Goal: Register for event/course

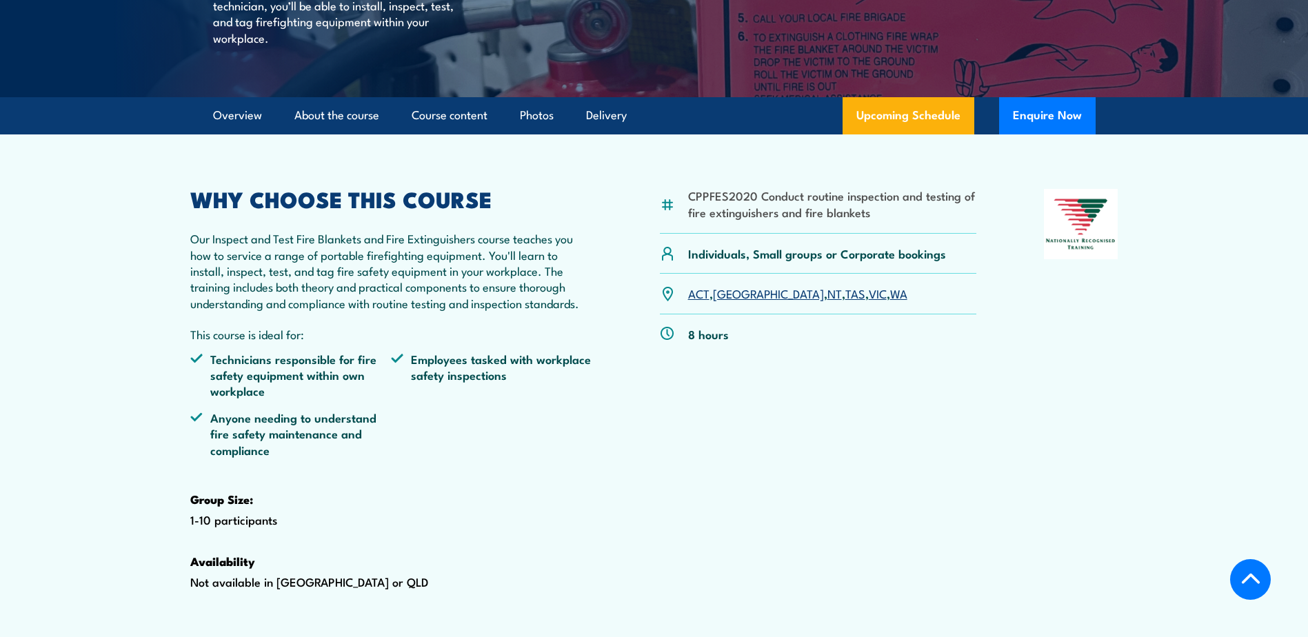
scroll to position [276, 0]
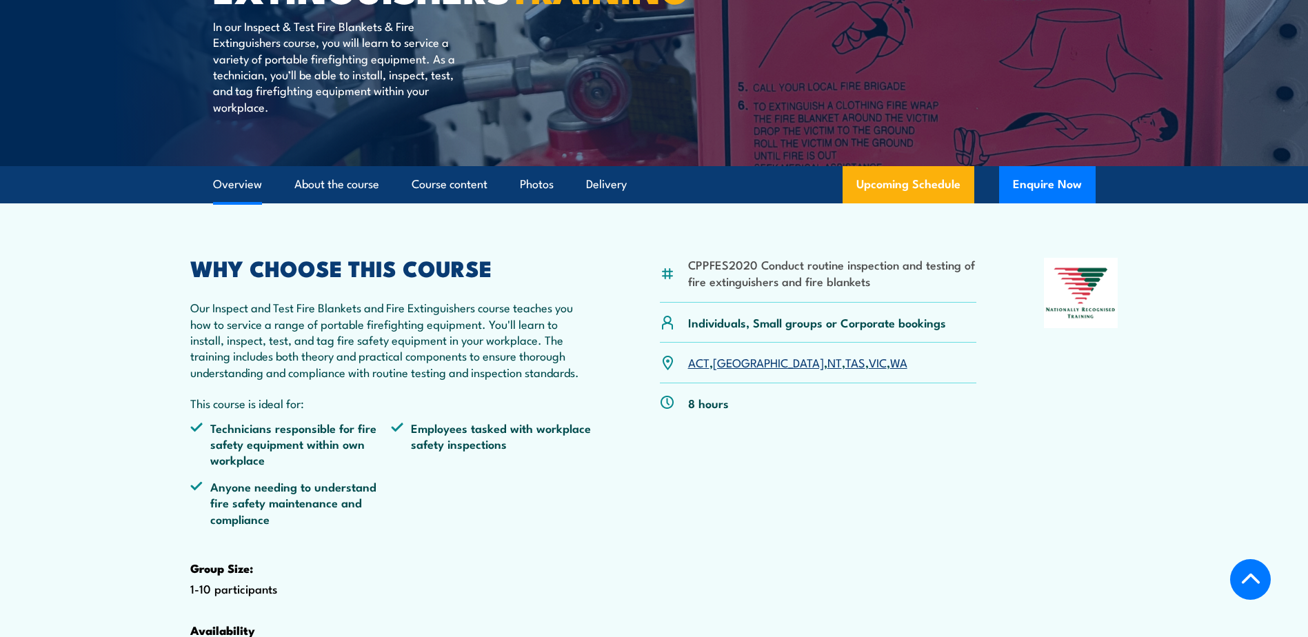
click at [239, 203] on link "Overview" at bounding box center [237, 184] width 49 height 37
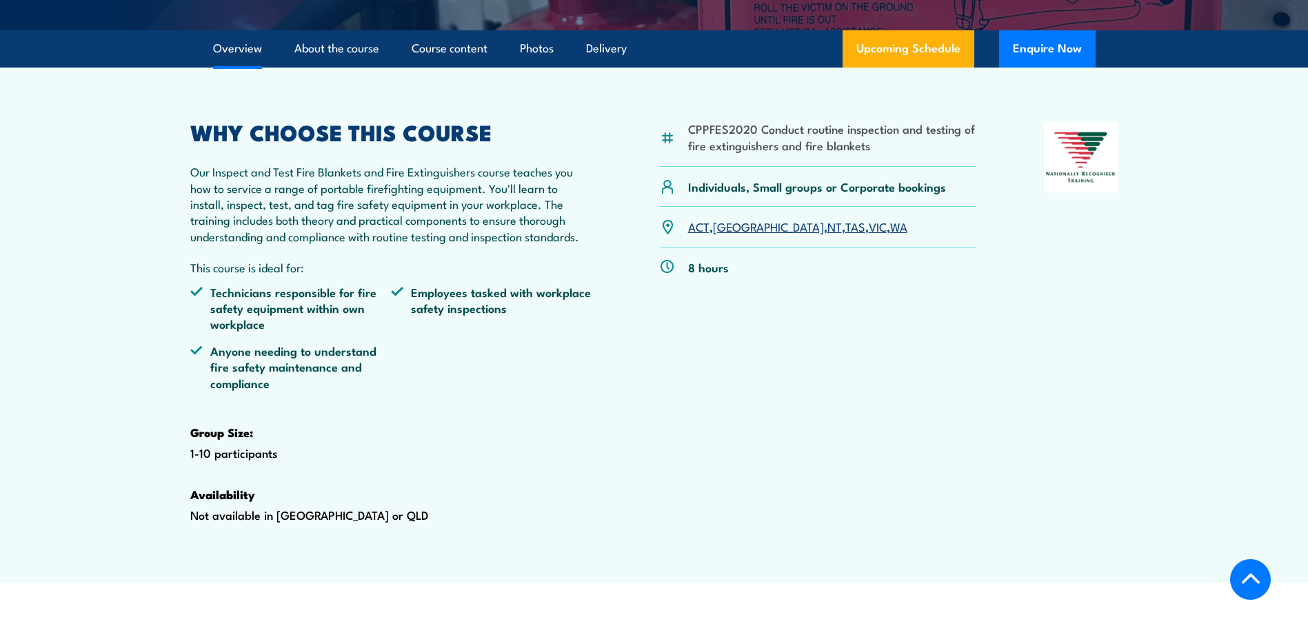
scroll to position [426, 0]
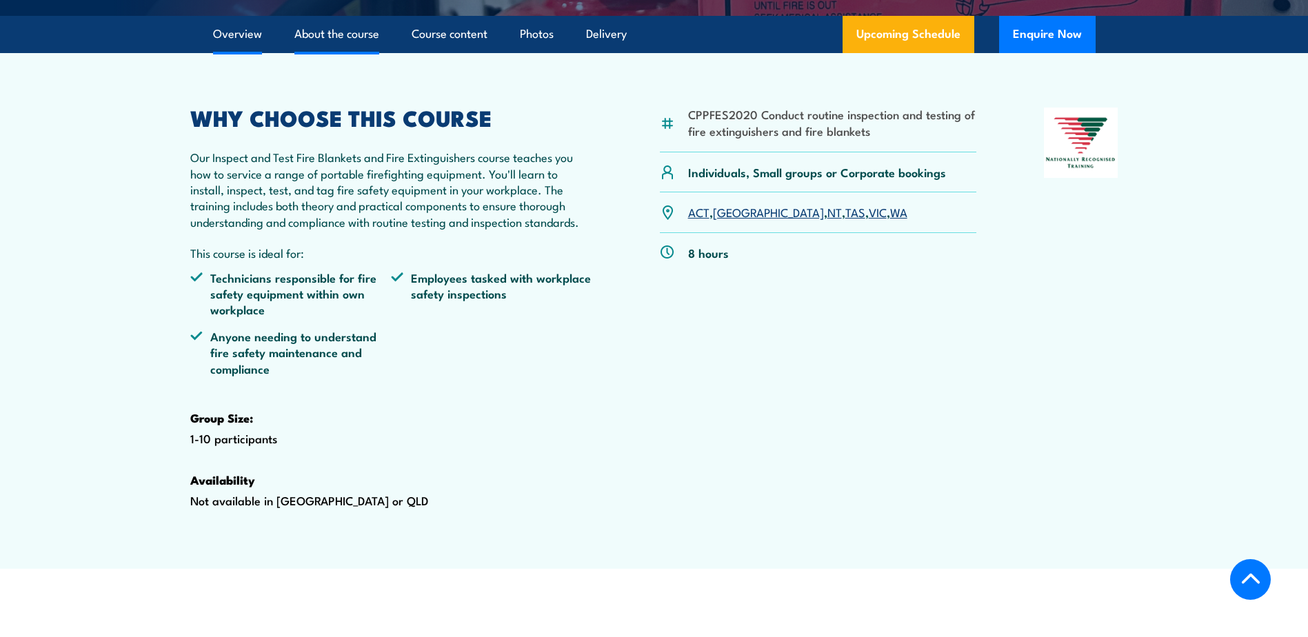
click at [332, 52] on link "About the course" at bounding box center [337, 34] width 85 height 37
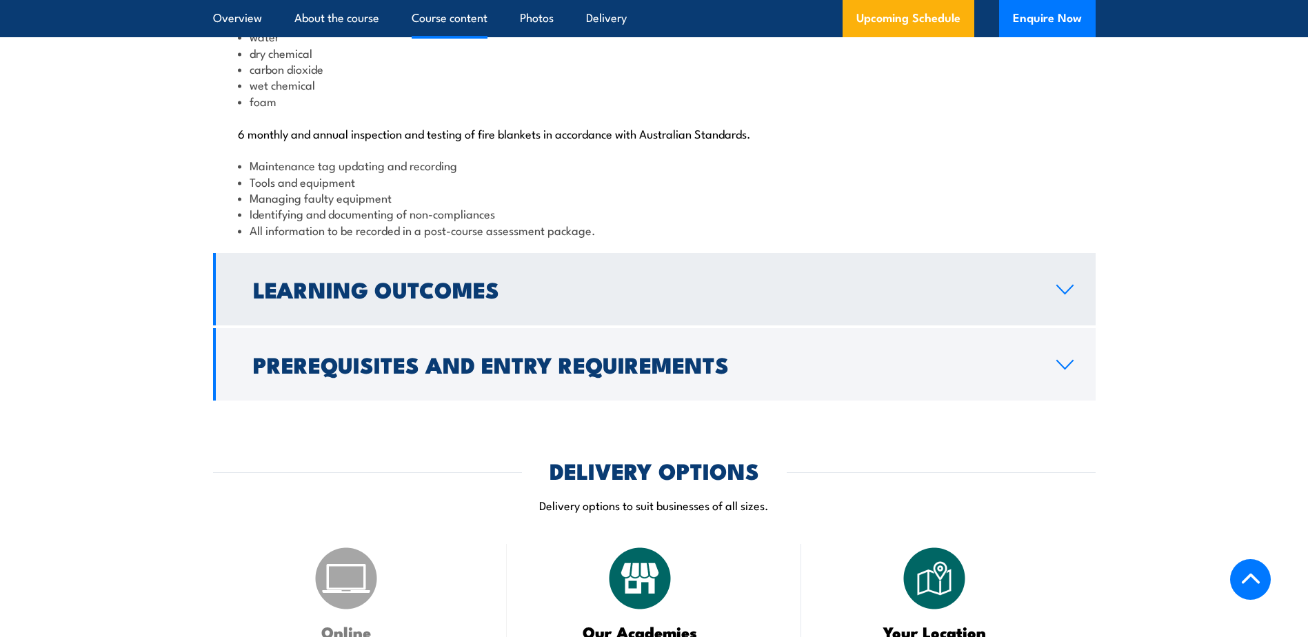
scroll to position [1553, 0]
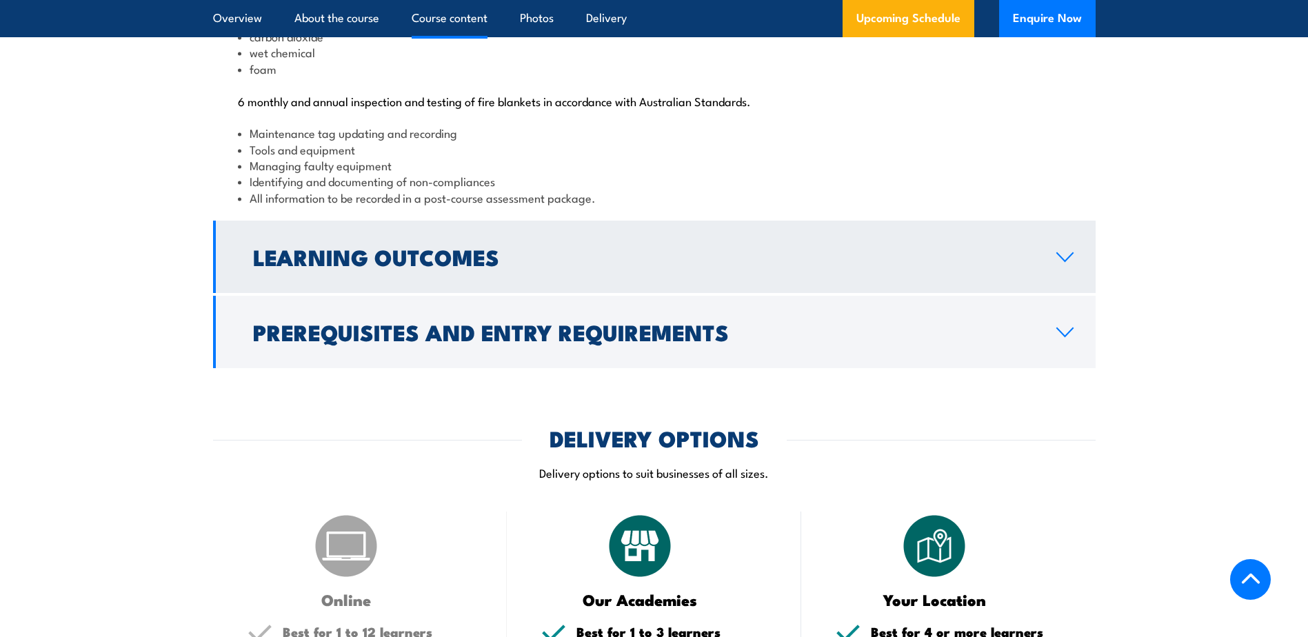
click at [628, 293] on link "Learning Outcomes" at bounding box center [654, 257] width 883 height 72
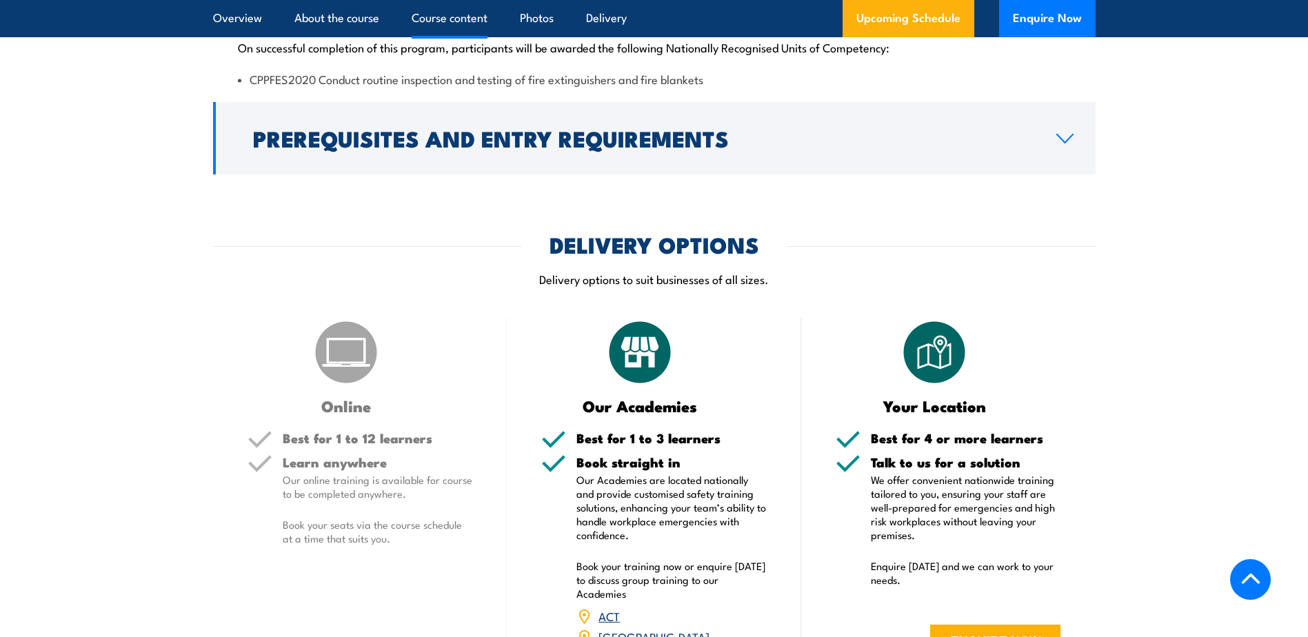
scroll to position [1539, 0]
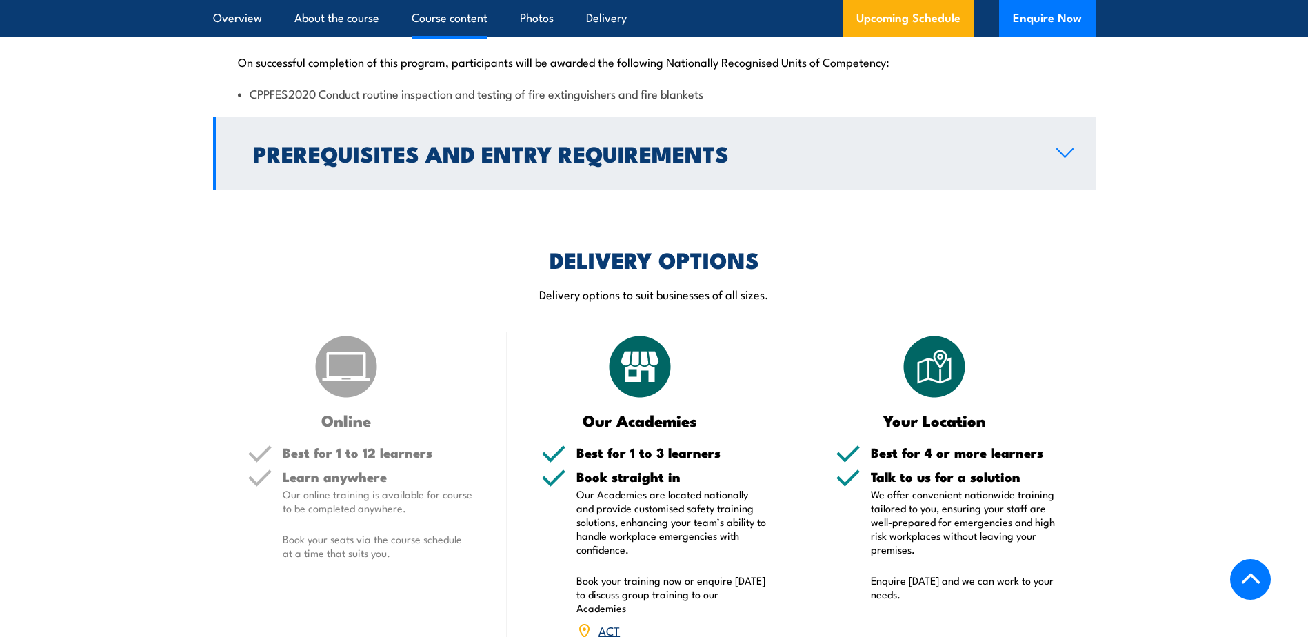
click at [901, 163] on h2 "Prerequisites and Entry Requirements" at bounding box center [643, 152] width 781 height 19
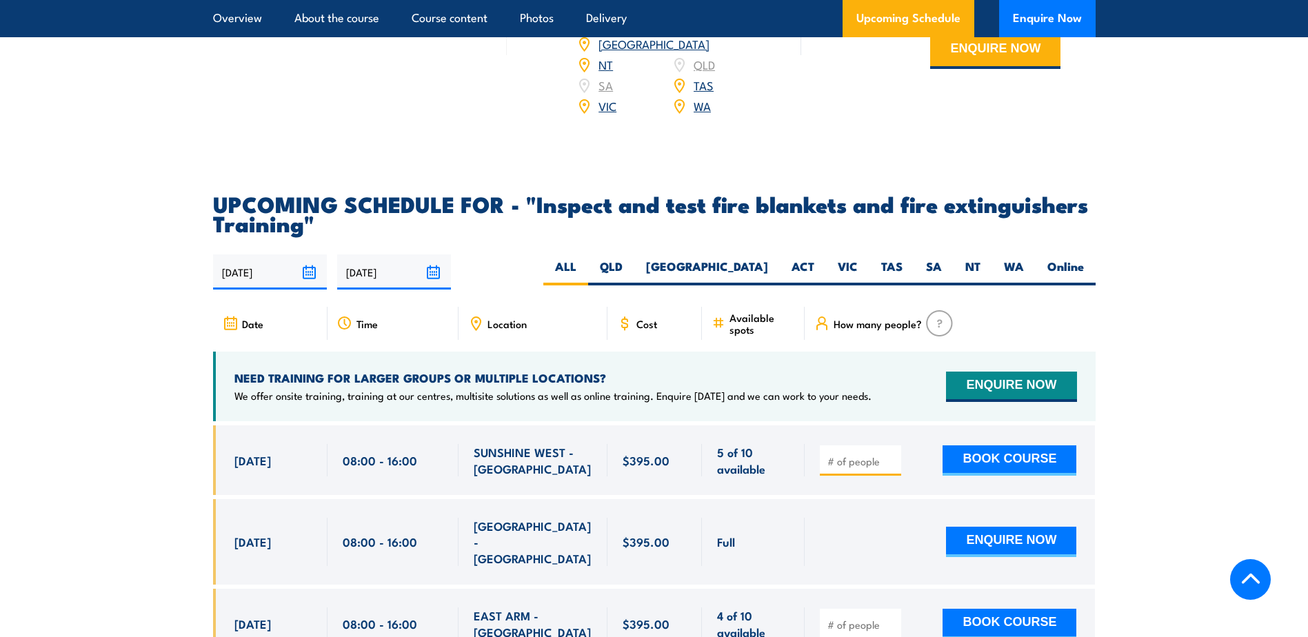
scroll to position [2298, 0]
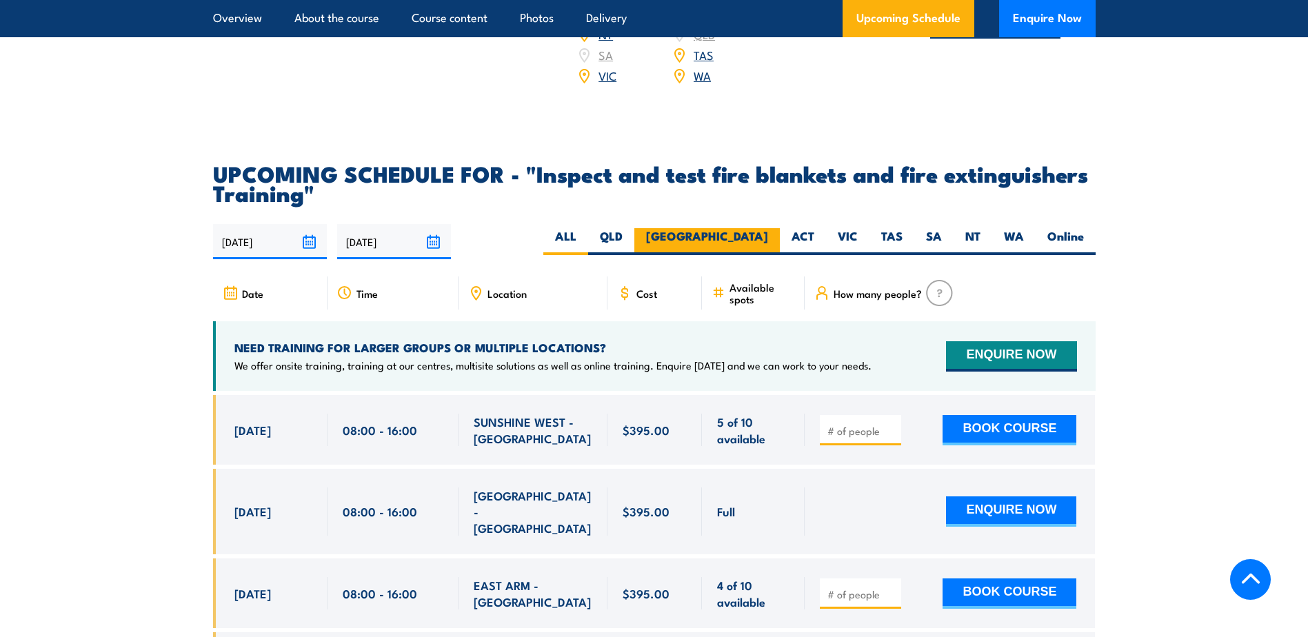
click at [744, 255] on label "[GEOGRAPHIC_DATA]" at bounding box center [708, 241] width 146 height 27
click at [768, 237] on input "[GEOGRAPHIC_DATA]" at bounding box center [772, 232] width 9 height 9
radio input "true"
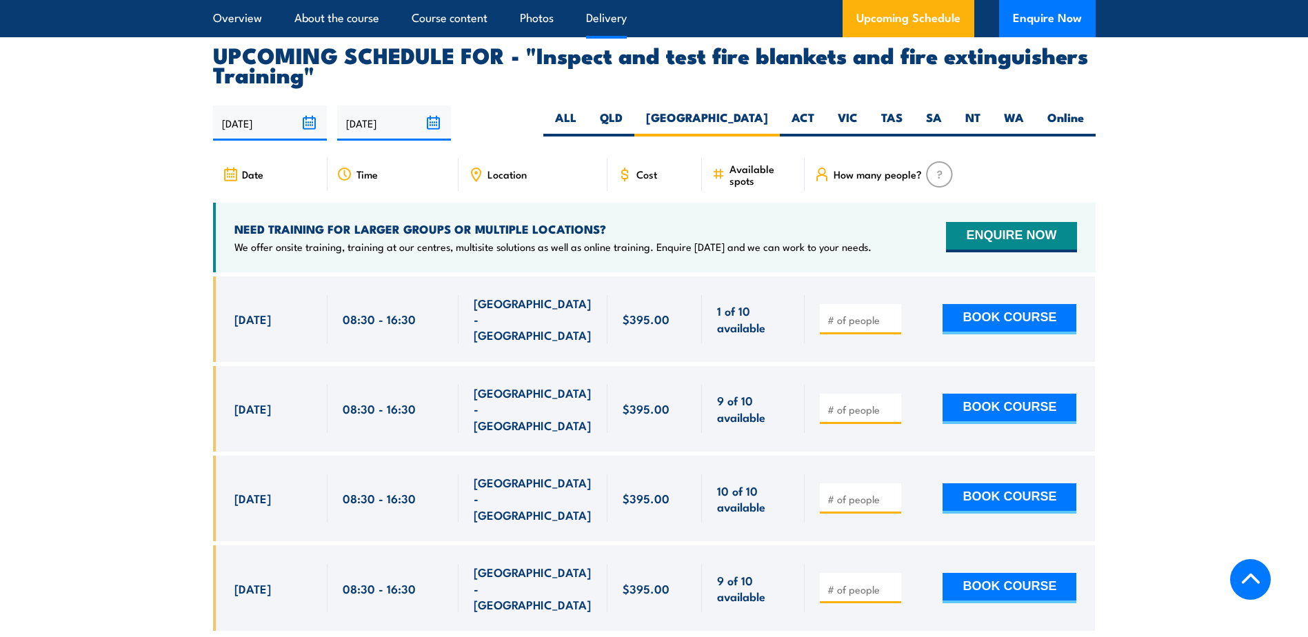
scroll to position [2562, 0]
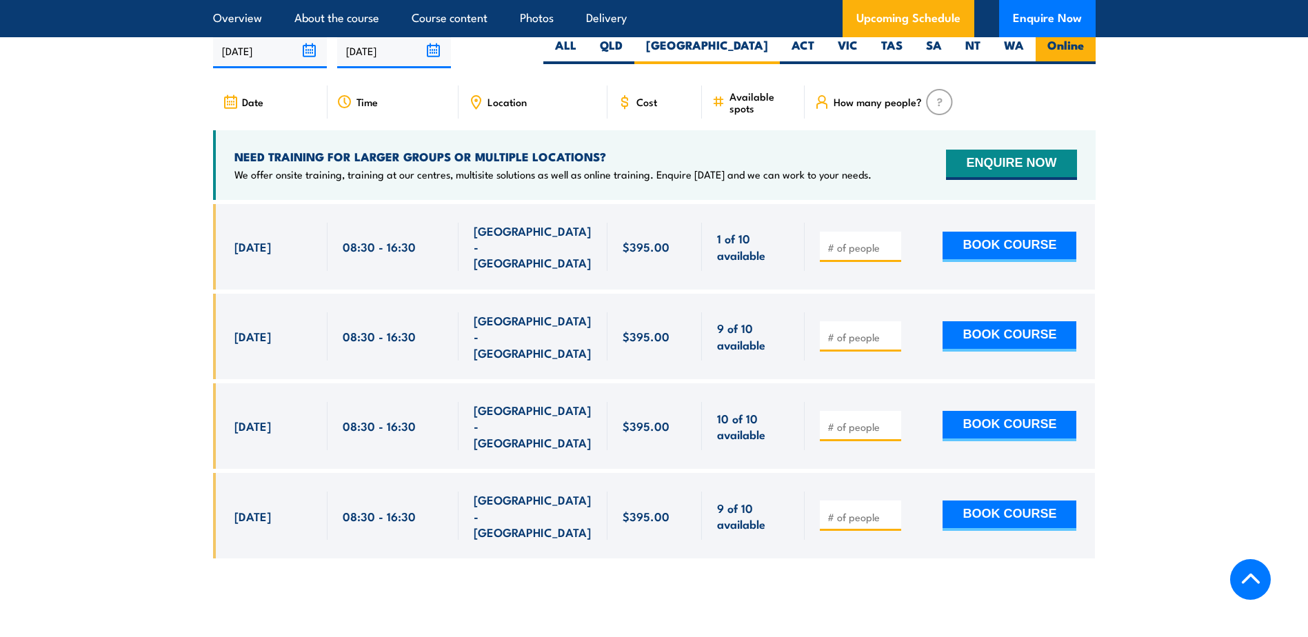
click at [1055, 64] on label "Online" at bounding box center [1066, 50] width 60 height 27
click at [1084, 46] on input "Online" at bounding box center [1088, 41] width 9 height 9
radio input "true"
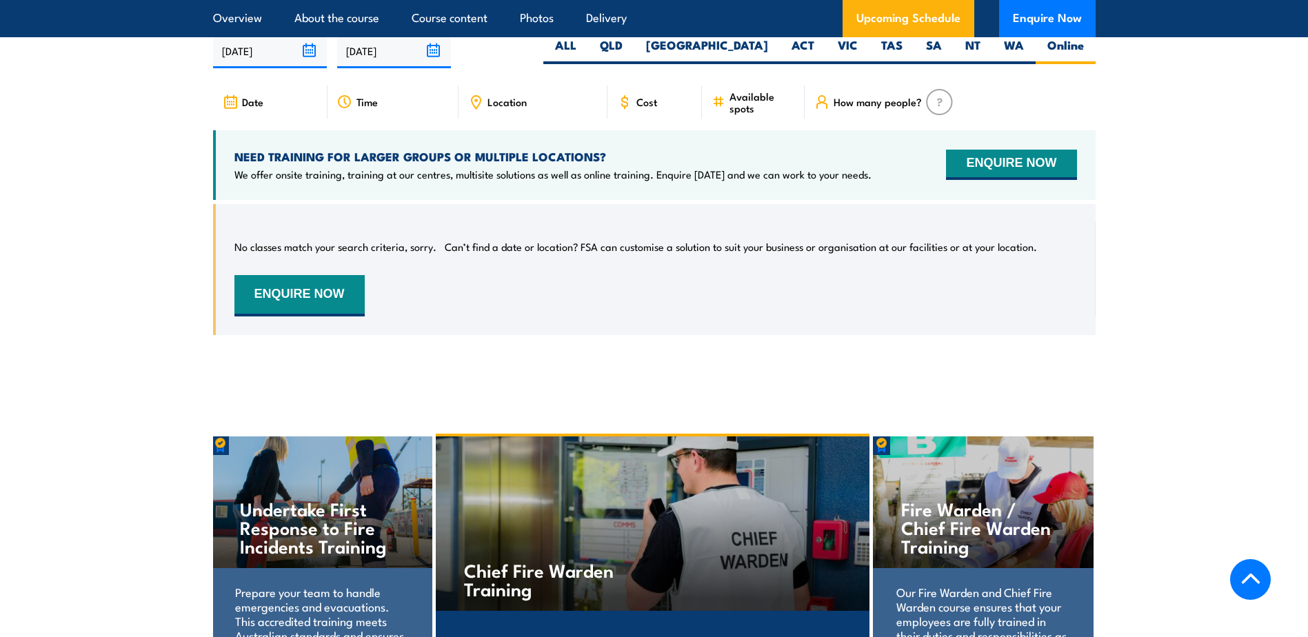
scroll to position [2493, 0]
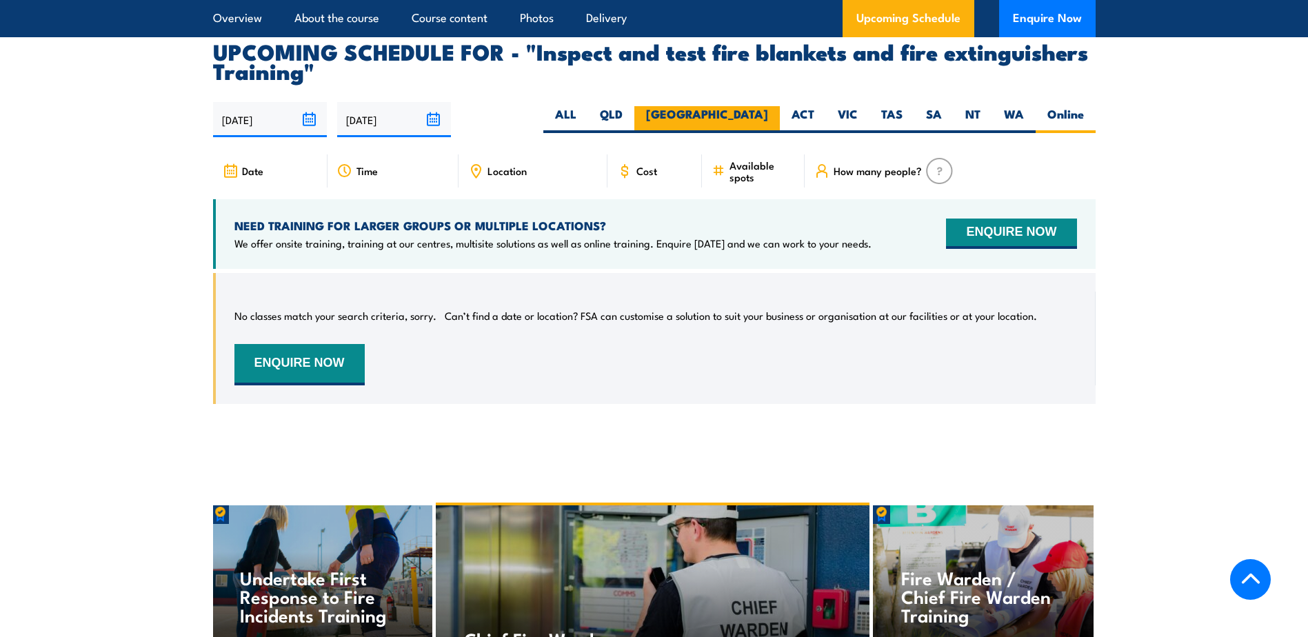
click at [745, 133] on label "[GEOGRAPHIC_DATA]" at bounding box center [708, 119] width 146 height 27
click at [768, 115] on input "[GEOGRAPHIC_DATA]" at bounding box center [772, 110] width 9 height 9
radio input "true"
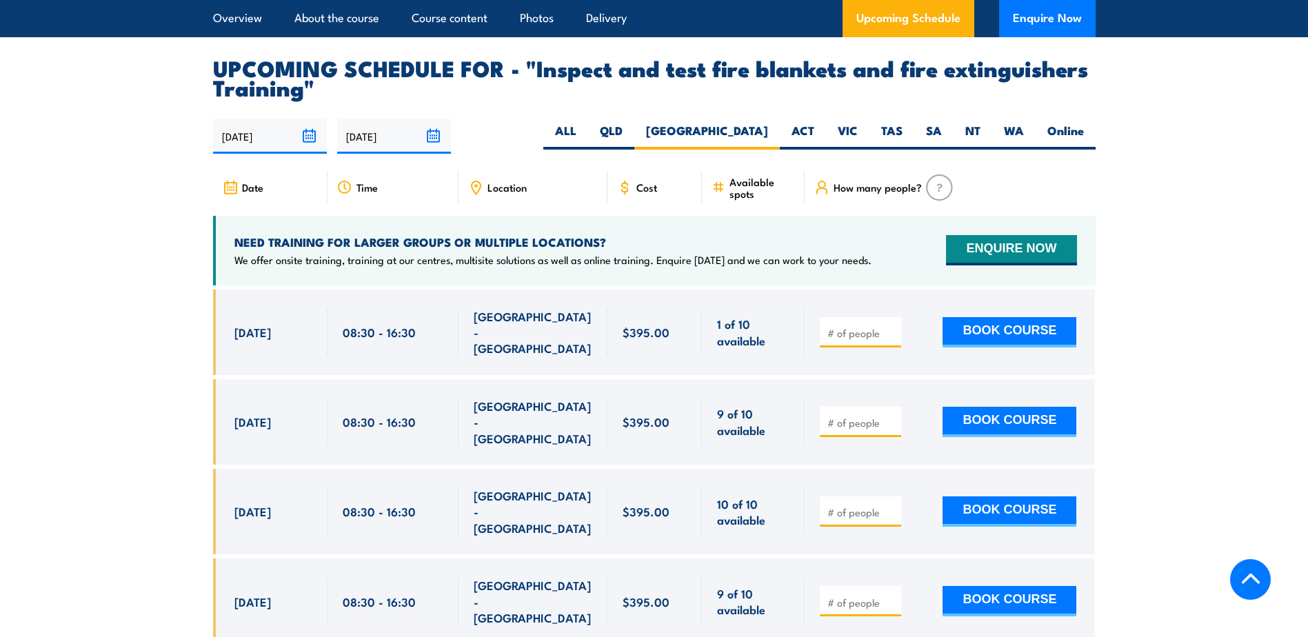
scroll to position [2483, 0]
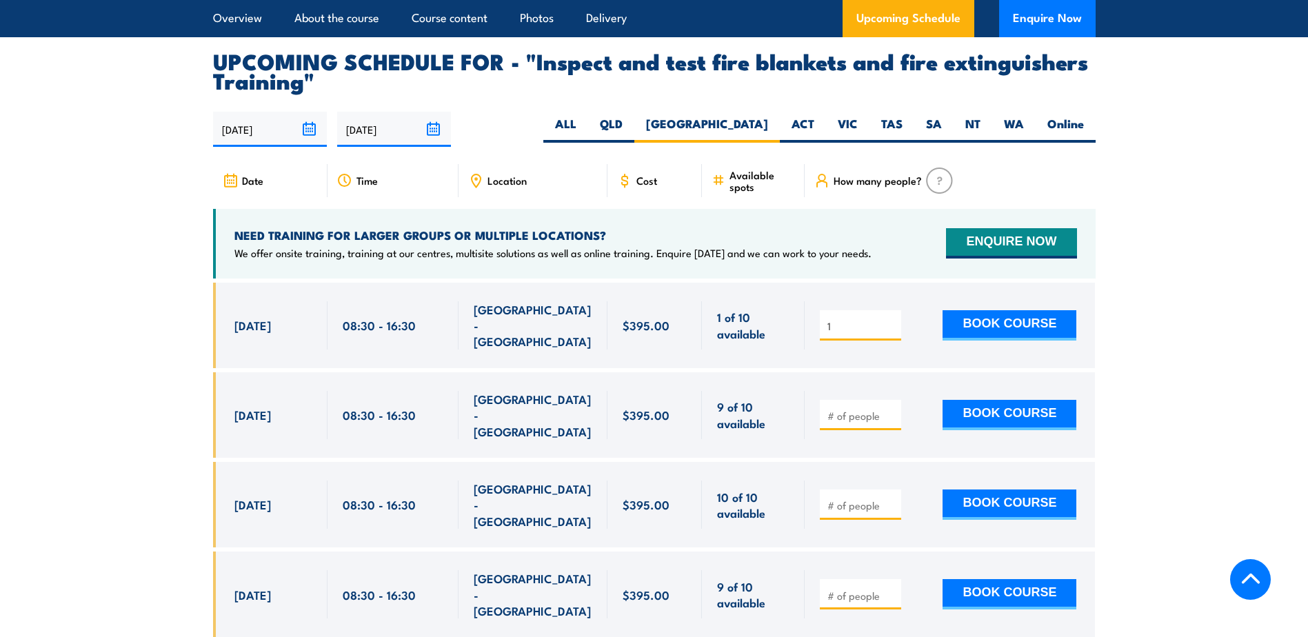
type input "1"
click at [891, 333] on input "1" at bounding box center [862, 326] width 69 height 14
click at [964, 337] on button "BOOK COURSE" at bounding box center [1010, 325] width 134 height 30
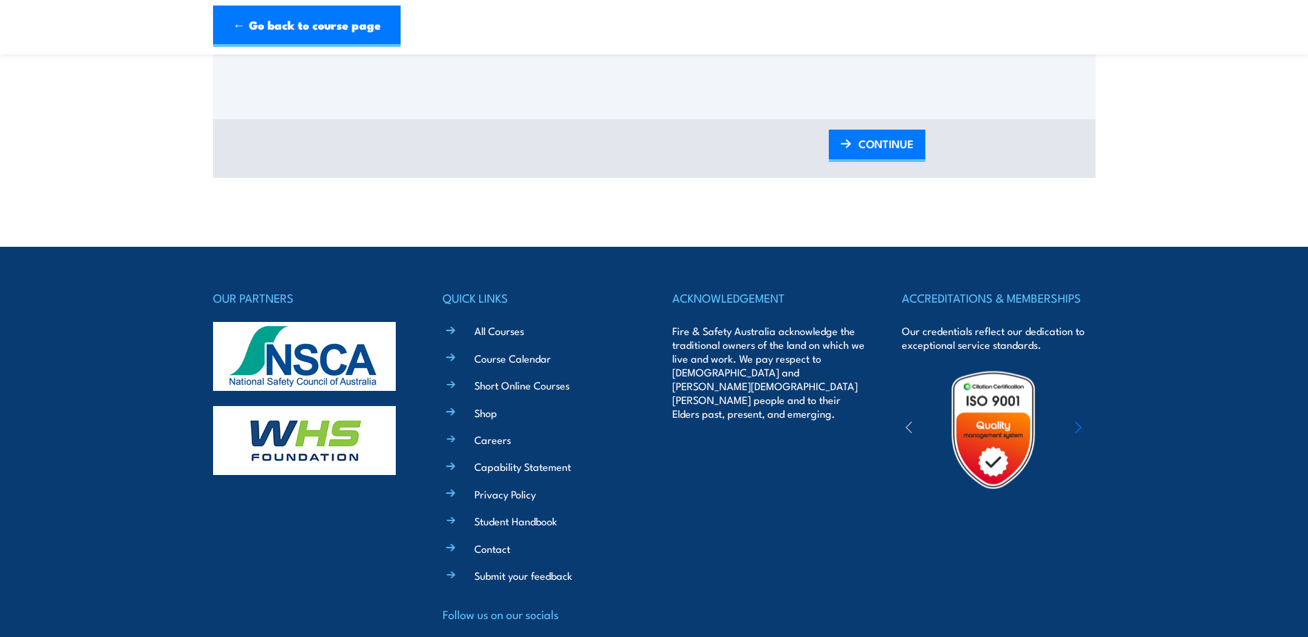
scroll to position [1512, 0]
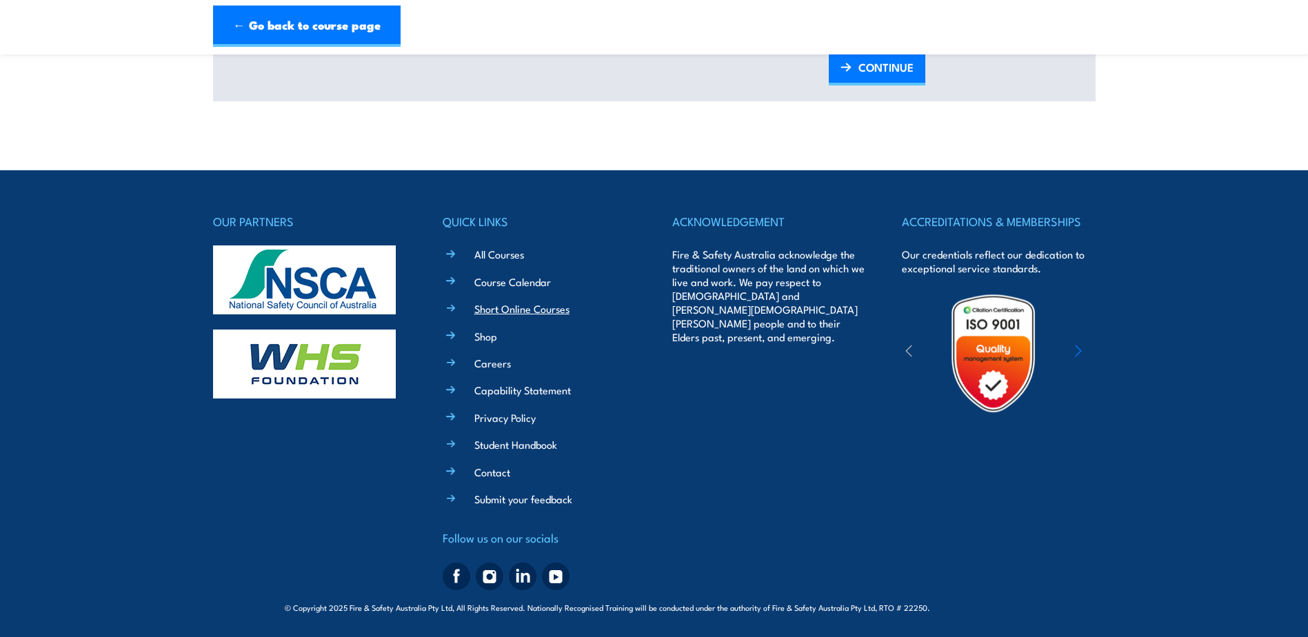
click at [519, 308] on link "Short Online Courses" at bounding box center [522, 308] width 95 height 14
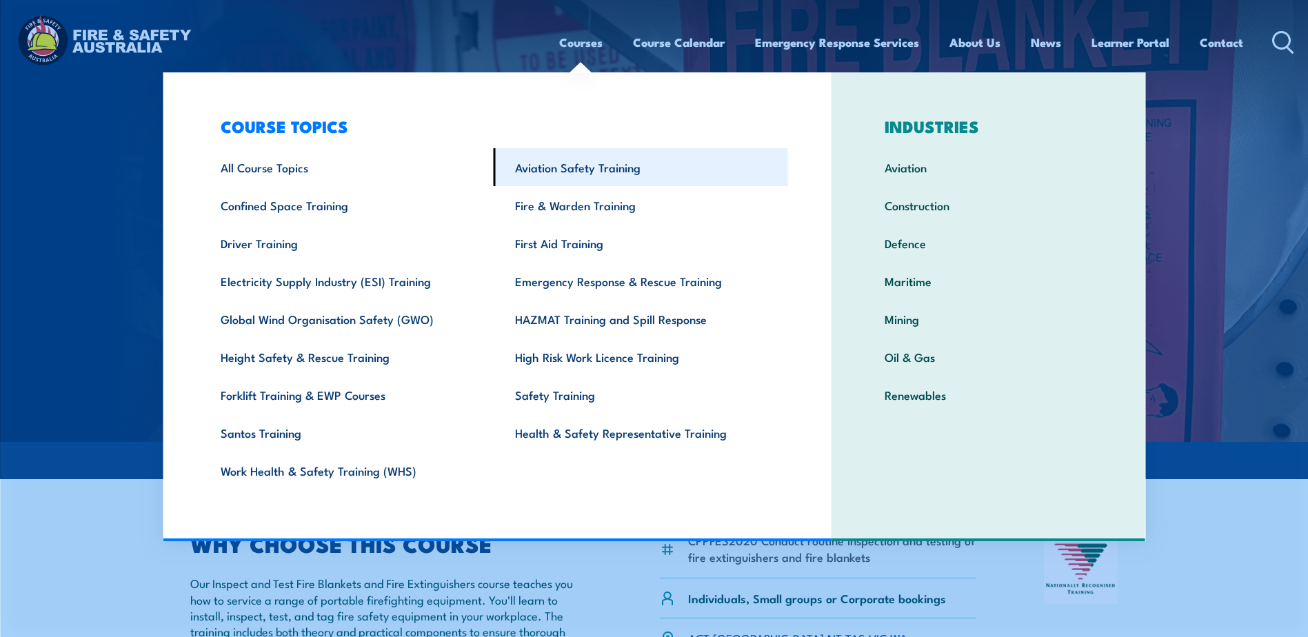
click at [572, 153] on link "Aviation Safety Training" at bounding box center [641, 167] width 295 height 38
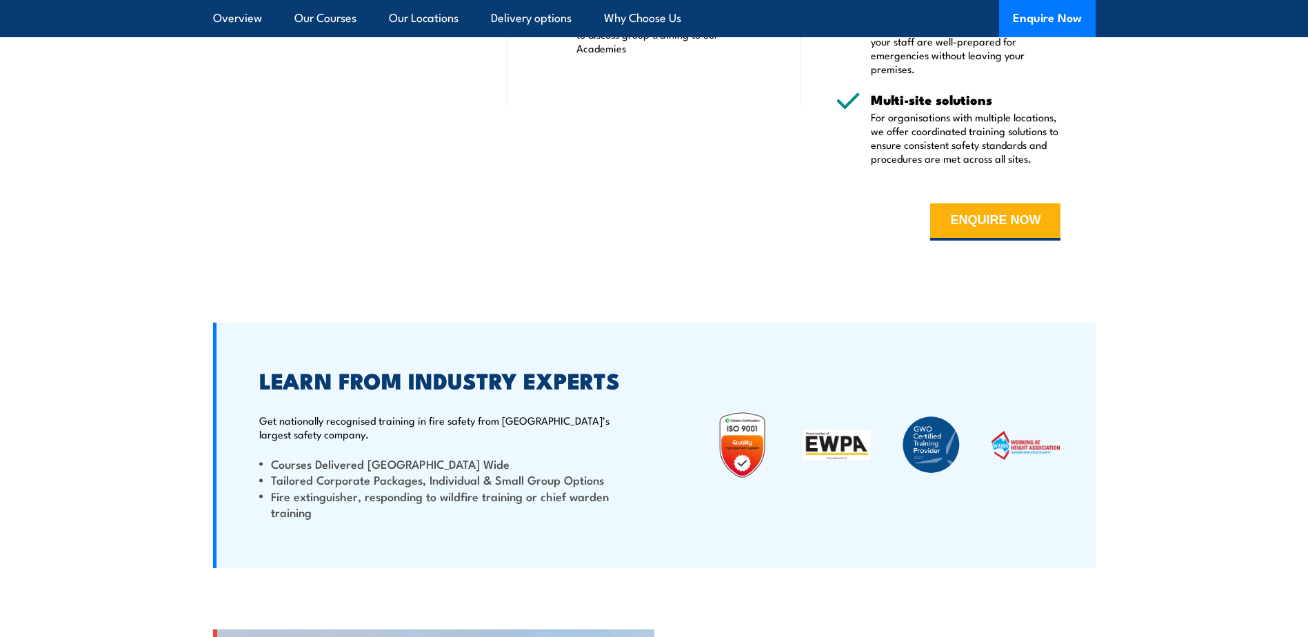
scroll to position [1931, 0]
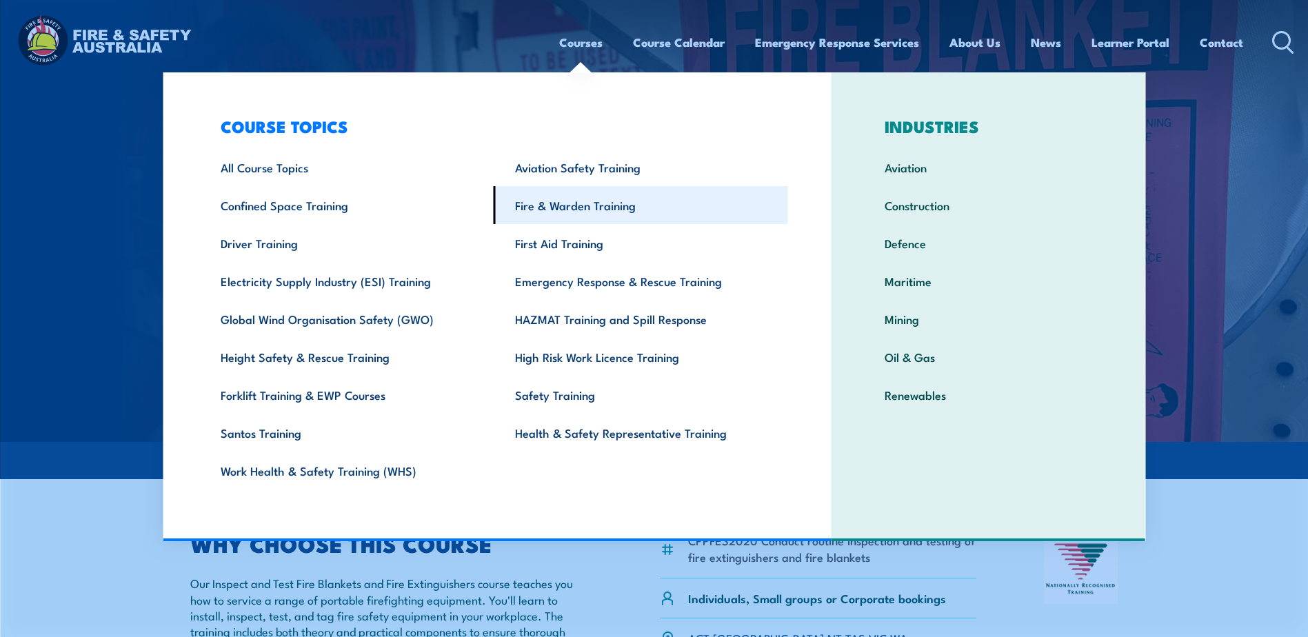
click at [560, 197] on link "Fire & Warden Training" at bounding box center [641, 205] width 295 height 38
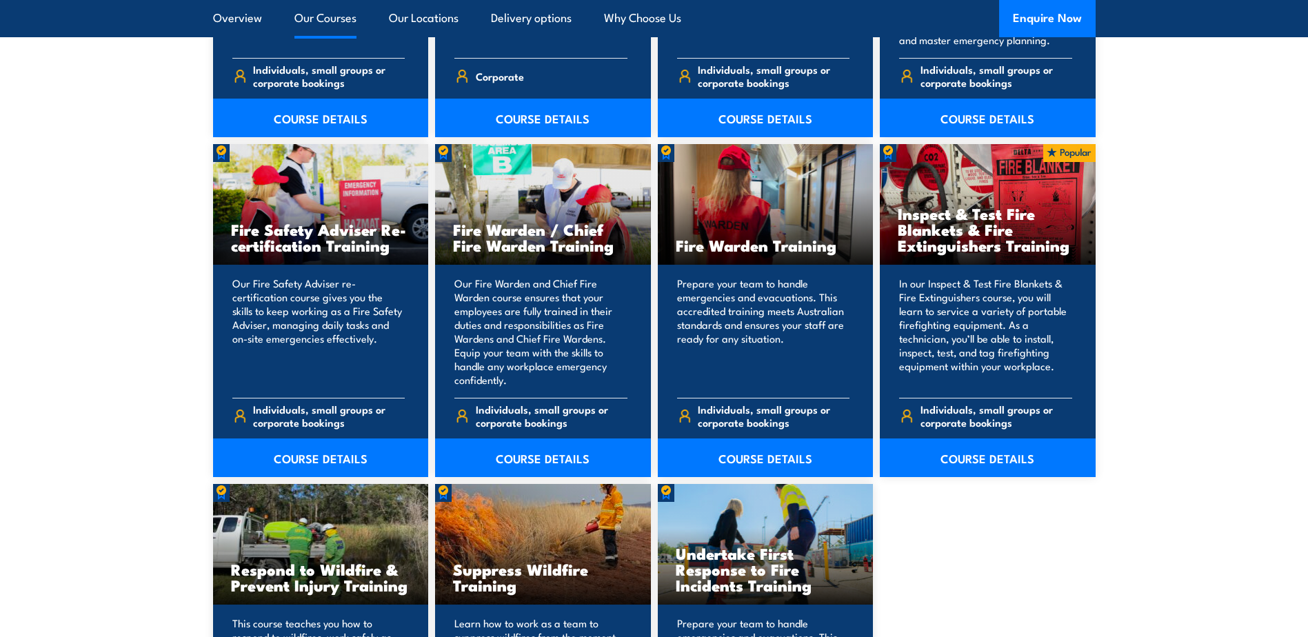
scroll to position [1724, 0]
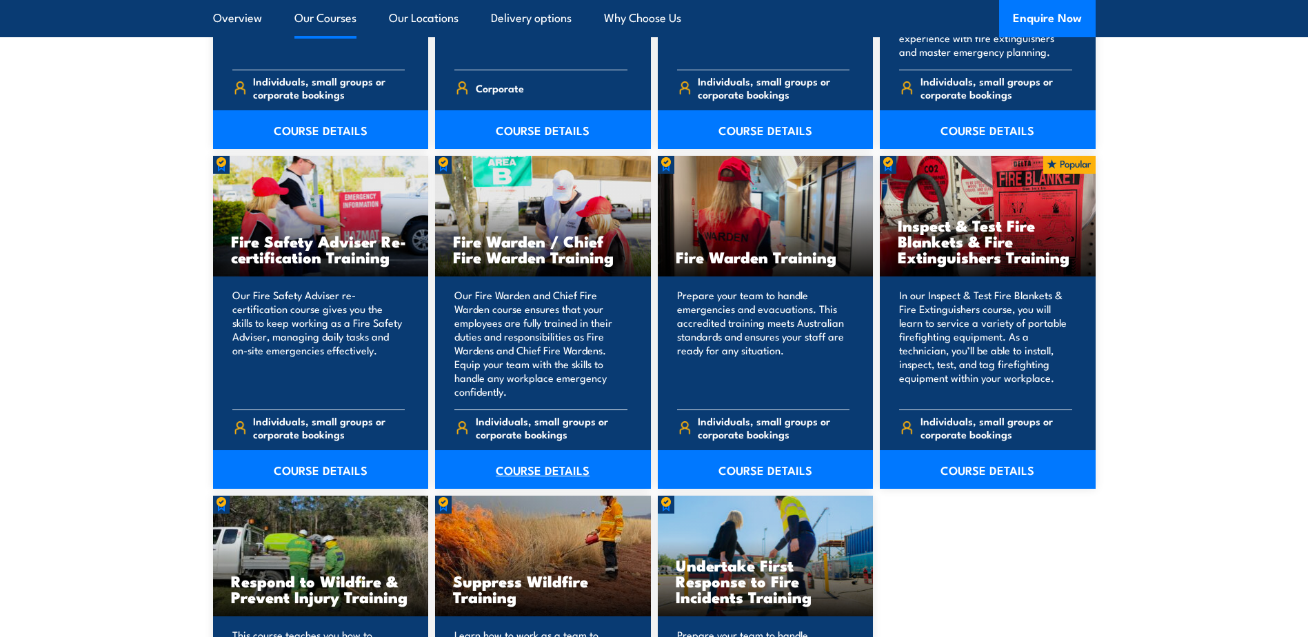
click at [519, 468] on link "COURSE DETAILS" at bounding box center [543, 469] width 216 height 39
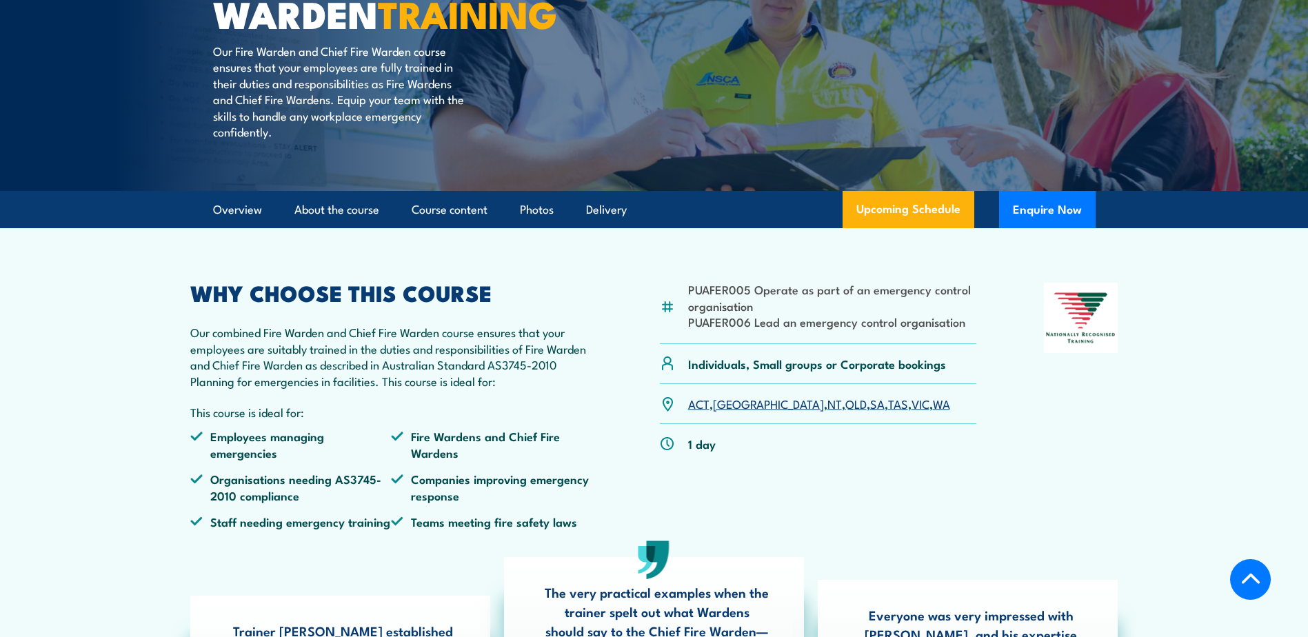
scroll to position [207, 0]
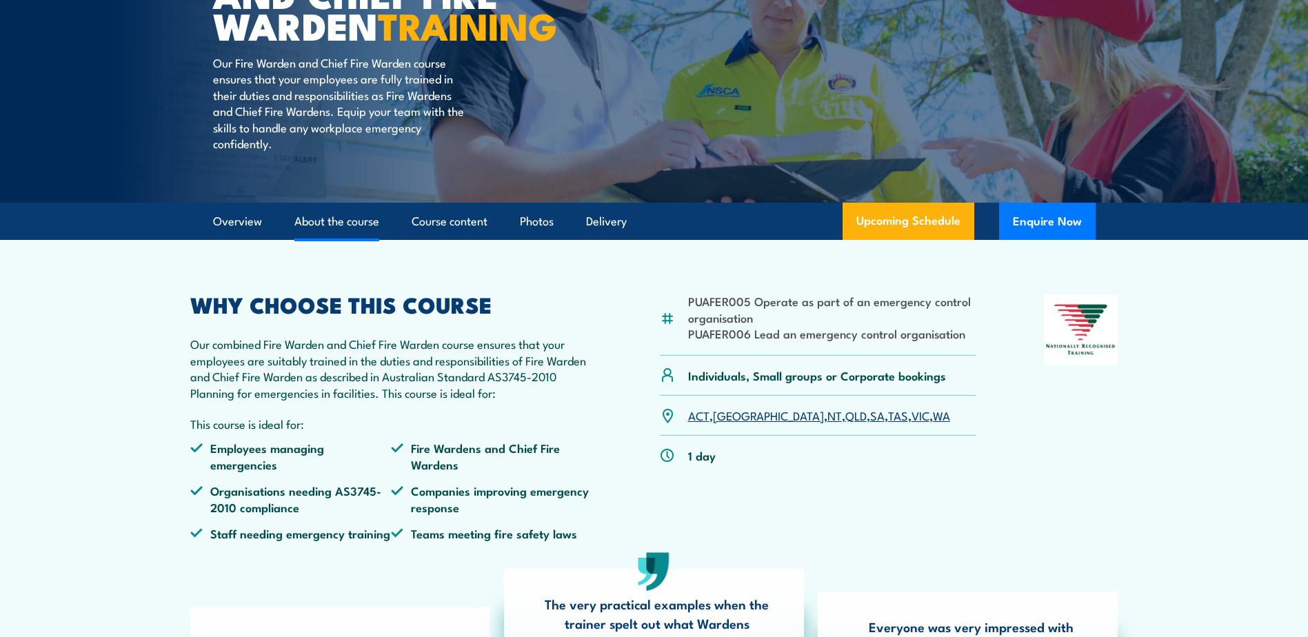
click at [323, 240] on link "About the course" at bounding box center [337, 221] width 85 height 37
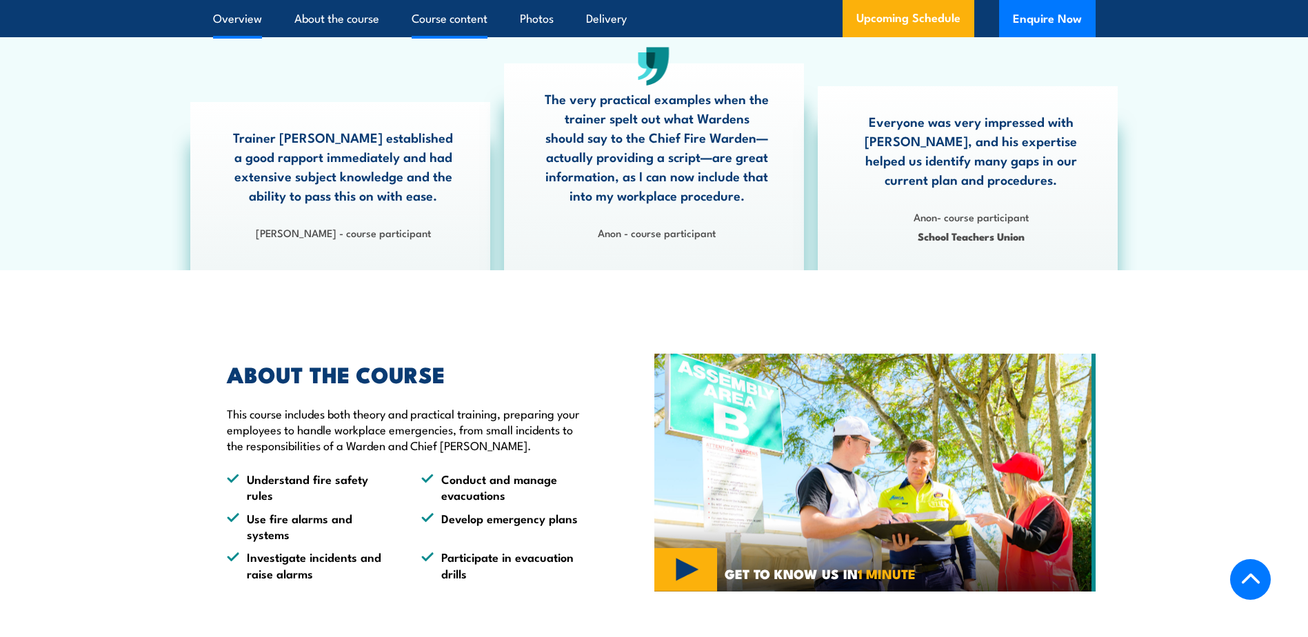
click at [465, 17] on link "Course content" at bounding box center [450, 18] width 76 height 37
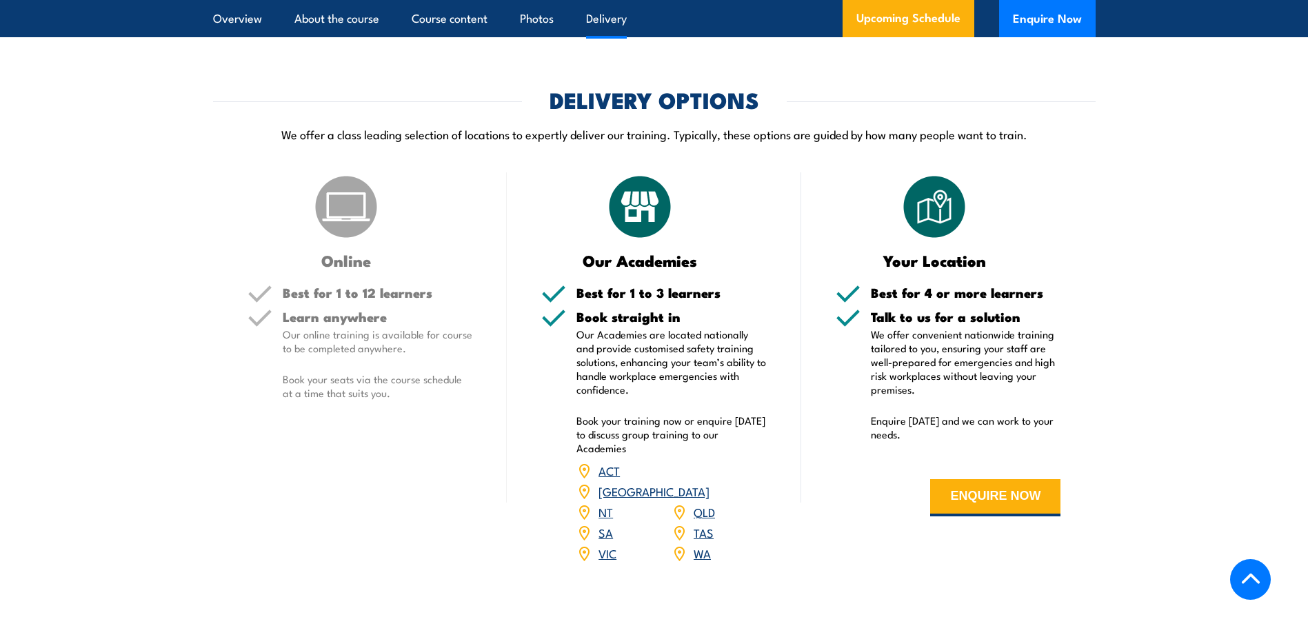
scroll to position [1807, 0]
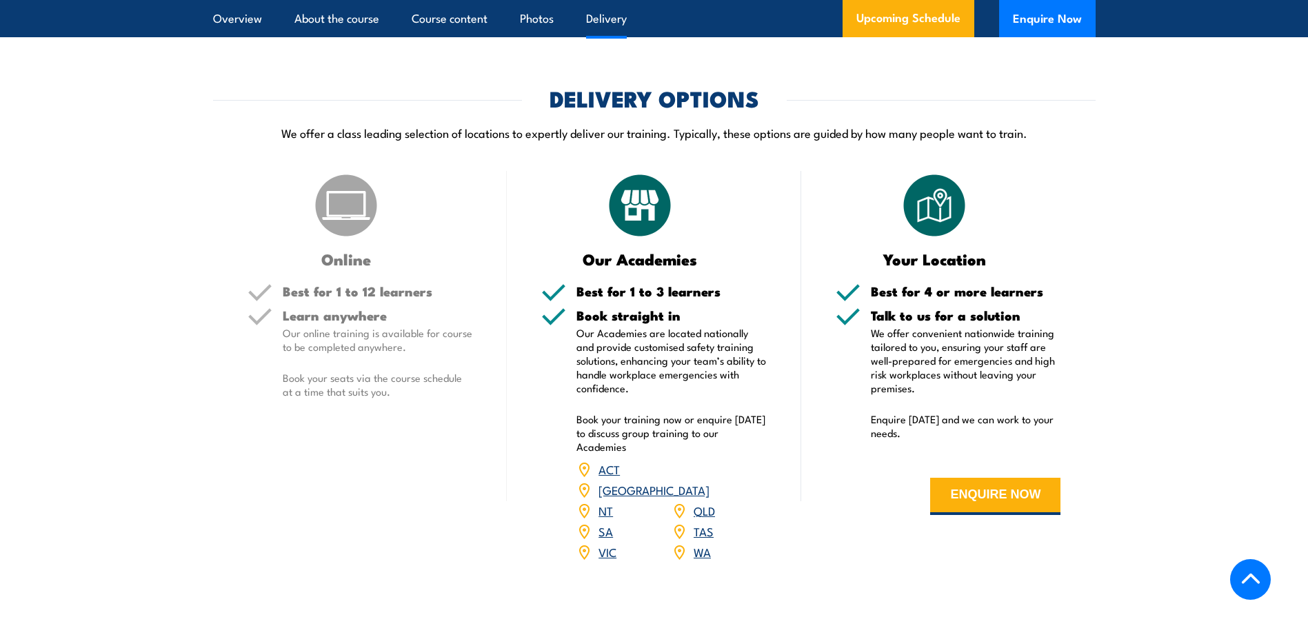
click at [710, 483] on link "[GEOGRAPHIC_DATA]" at bounding box center [654, 489] width 111 height 17
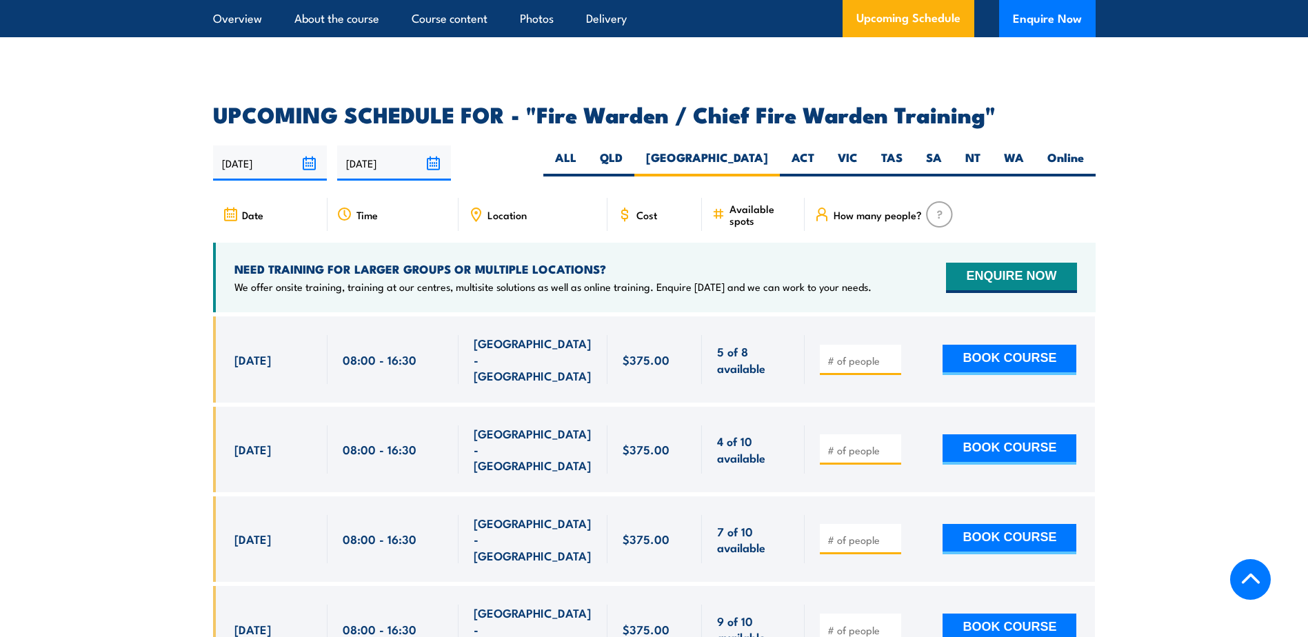
scroll to position [2443, 0]
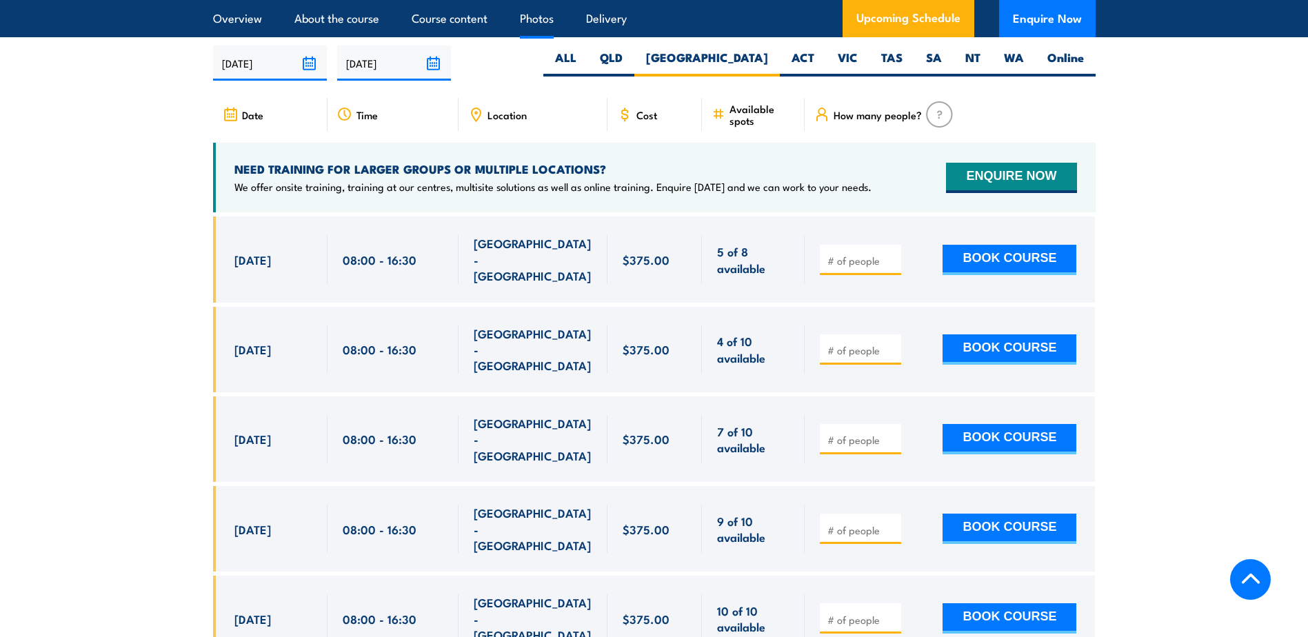
click at [548, 23] on link "Photos" at bounding box center [537, 18] width 34 height 37
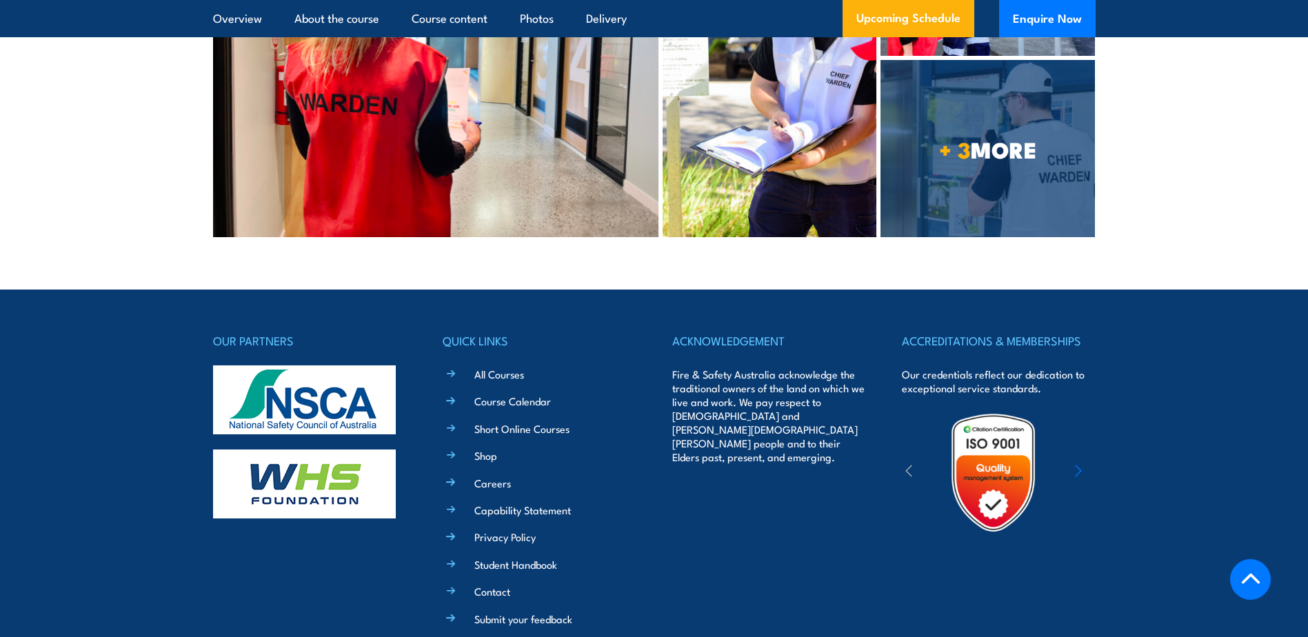
scroll to position [4058, 0]
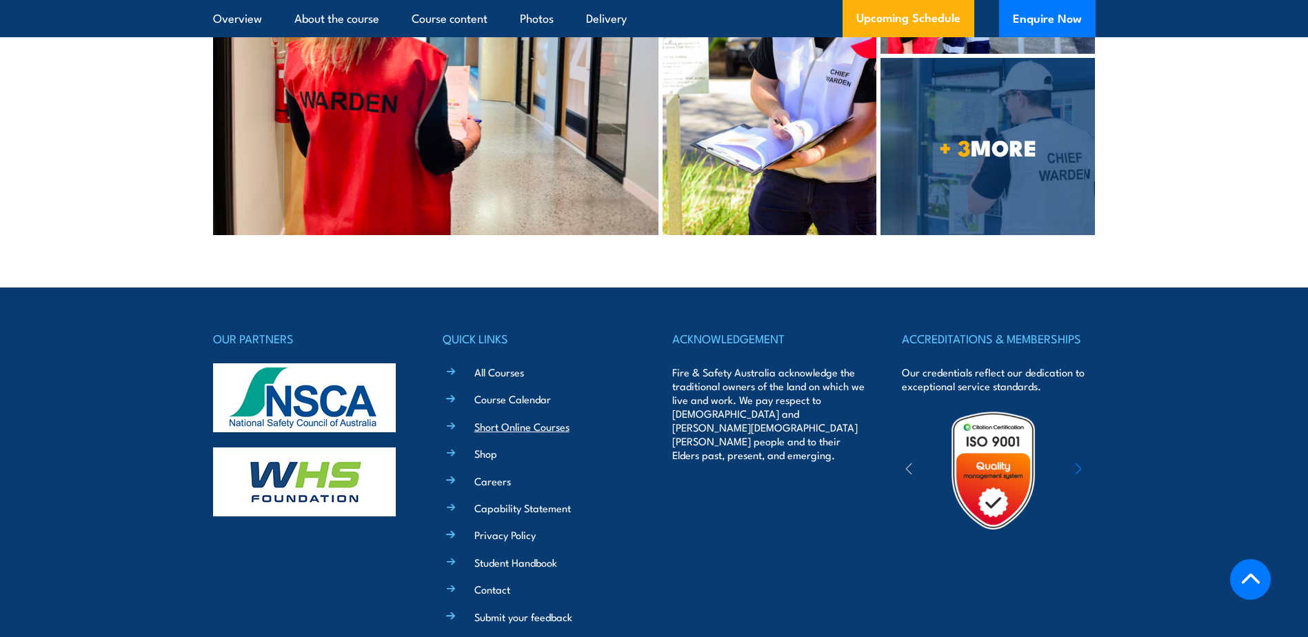
click at [512, 419] on link "Short Online Courses" at bounding box center [522, 426] width 95 height 14
